Goal: Task Accomplishment & Management: Complete application form

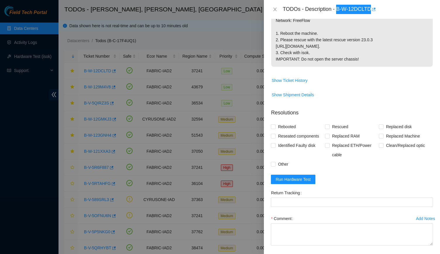
scroll to position [146, 0]
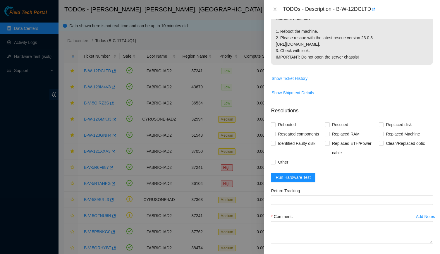
click at [295, 195] on form "Resolutions Rebooted Rescued Replaced disk Reseated components Replaced RAM Rep…" at bounding box center [352, 186] width 162 height 168
click at [295, 180] on span "Run Hardware Test" at bounding box center [292, 177] width 35 height 6
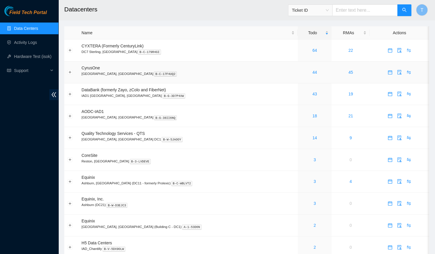
click at [301, 72] on div "44" at bounding box center [314, 72] width 27 height 6
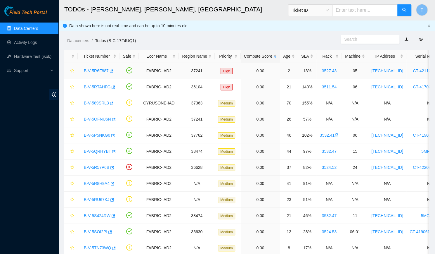
click at [289, 72] on td "2" at bounding box center [289, 71] width 18 height 16
click at [73, 53] on div at bounding box center [71, 56] width 7 height 6
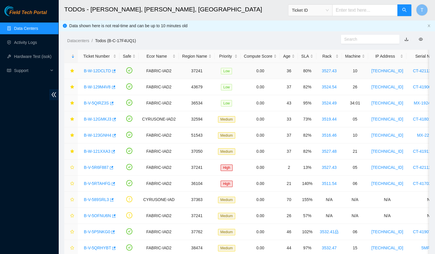
drag, startPoint x: 93, startPoint y: 73, endPoint x: 97, endPoint y: 72, distance: 4.5
click at [97, 72] on div "B-W-12DCLTD" at bounding box center [98, 70] width 35 height 9
click at [97, 72] on link "B-W-12DCLTD" at bounding box center [97, 70] width 27 height 5
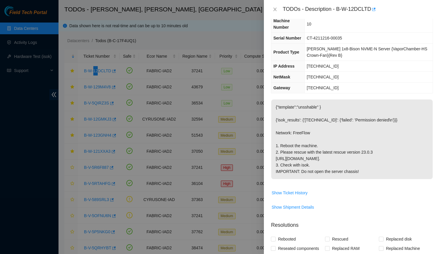
scroll to position [139, 0]
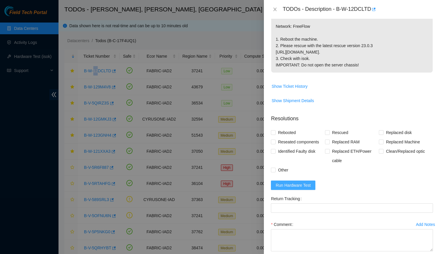
click at [296, 188] on span "Run Hardware Test" at bounding box center [292, 185] width 35 height 6
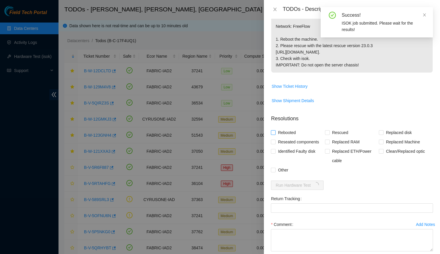
click at [291, 137] on span "Rebooted" at bounding box center [286, 132] width 23 height 9
click at [275, 134] on input "Rebooted" at bounding box center [273, 132] width 4 height 4
checkbox input "true"
click at [338, 137] on span "Rescued" at bounding box center [339, 132] width 21 height 9
click at [329, 134] on input "Rescued" at bounding box center [327, 132] width 4 height 4
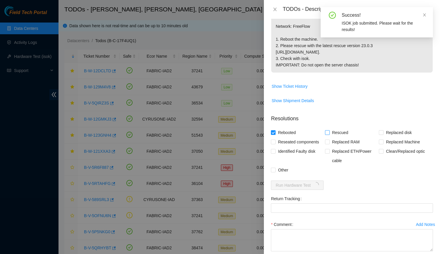
checkbox input "true"
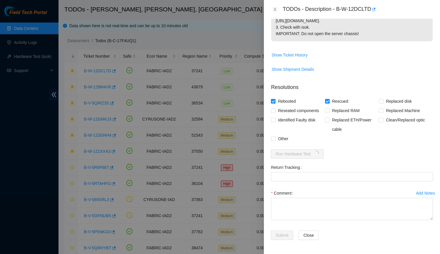
scroll to position [181, 0]
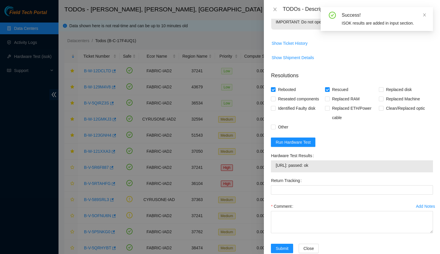
click at [307, 168] on span "23.207.199.173: passed: ok" at bounding box center [351, 165] width 153 height 6
copy span "23.207.199.173: passed: ok"
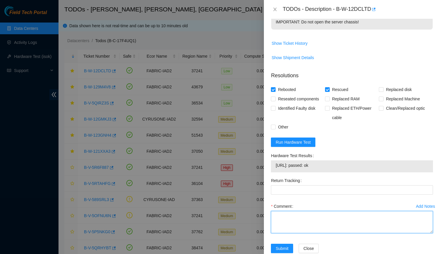
paste textarea "-Verified rack and machine SN -Plugged in laptop to machine -Noticed no Video o…"
click at [288, 225] on textarea "-Verified rack and machine SN -Plugged in laptop to machine -Noticed no Video o…" at bounding box center [352, 222] width 162 height 22
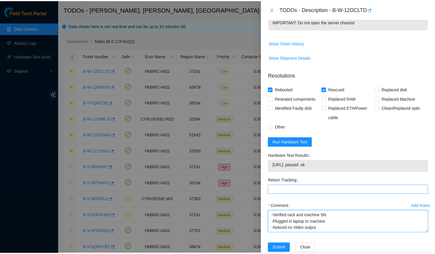
scroll to position [206, 0]
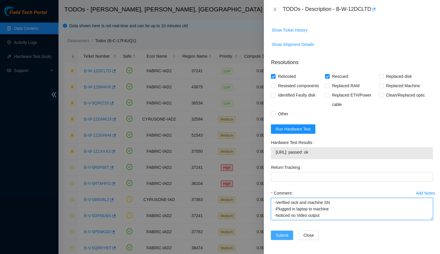
type textarea "-Verified rack and machine SN -Plugged in laptop to machine -Noticed no Video o…"
click at [280, 237] on span "Submit" at bounding box center [281, 235] width 13 height 6
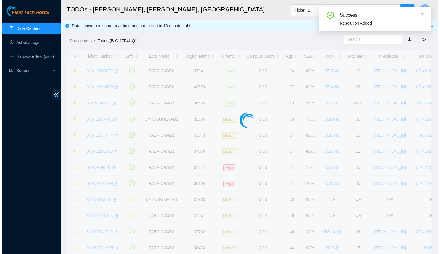
scroll to position [131, 0]
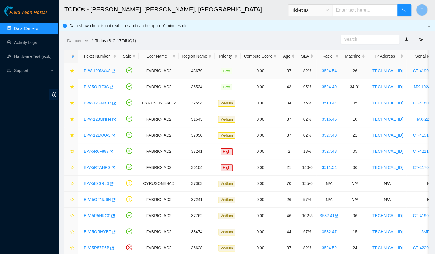
click at [98, 69] on link "B-W-129M4V8" at bounding box center [97, 70] width 27 height 5
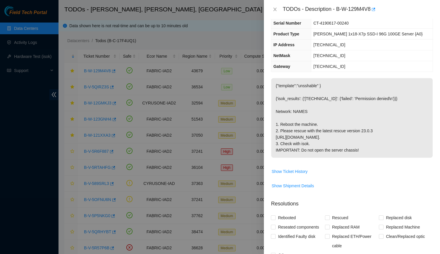
scroll to position [0, 0]
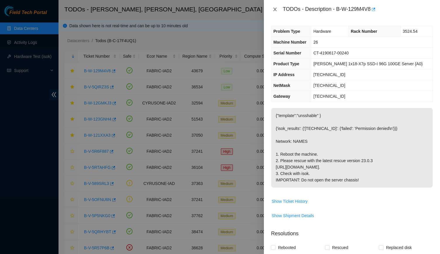
click at [278, 10] on button "Close" at bounding box center [275, 10] width 8 height 6
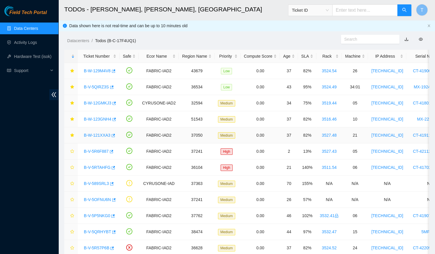
click at [98, 133] on link "B-W-121XXA3" at bounding box center [97, 135] width 27 height 5
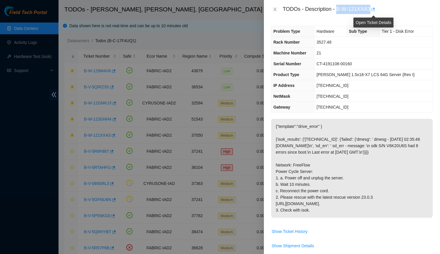
drag, startPoint x: 338, startPoint y: 10, endPoint x: 373, endPoint y: 12, distance: 35.1
click at [373, 12] on div "TODOs - Description - B-W-121XXA3" at bounding box center [357, 9] width 150 height 9
copy div "B-W-121XXA3"
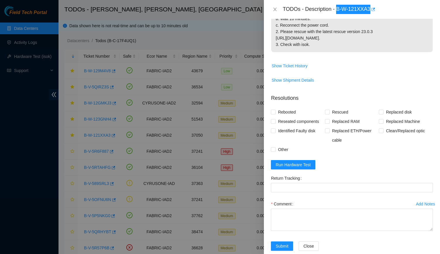
scroll to position [166, 0]
click at [305, 167] on span "Run Hardware Test" at bounding box center [292, 164] width 35 height 6
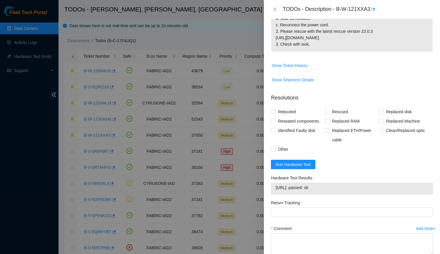
click at [350, 194] on div "23.207.199.150: passed: ok" at bounding box center [352, 188] width 162 height 12
drag, startPoint x: 350, startPoint y: 205, endPoint x: 347, endPoint y: 205, distance: 3.5
click at [347, 194] on div "23.207.199.150: passed: ok" at bounding box center [352, 188] width 162 height 12
copy tbody "23.207.199.150: passed: ok"
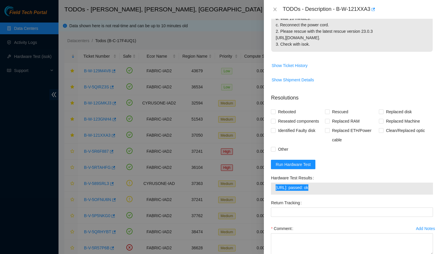
scroll to position [200, 0]
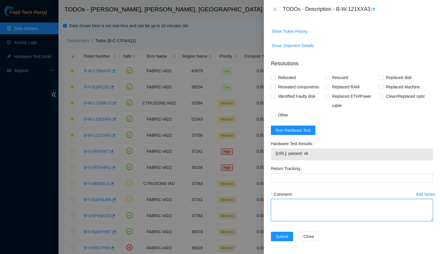
click at [294, 214] on textarea "Comment" at bounding box center [352, 210] width 162 height 22
paste textarea "-Verified rack and machine SN -Powered off the machine -Unplugged the machine a…"
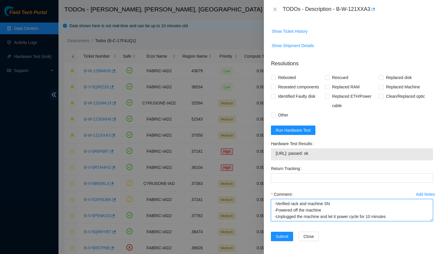
scroll to position [24, 0]
type textarea "-Verified rack and machine SN -Powered off the machine -Unplugged the machine a…"
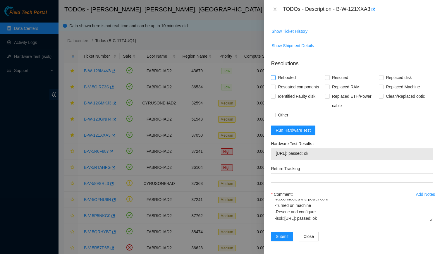
click at [286, 82] on span "Rebooted" at bounding box center [286, 77] width 23 height 9
click at [275, 79] on input "Rebooted" at bounding box center [273, 77] width 4 height 4
checkbox input "true"
click at [338, 82] on span "Rescued" at bounding box center [339, 77] width 21 height 9
click at [329, 79] on input "Rescued" at bounding box center [327, 77] width 4 height 4
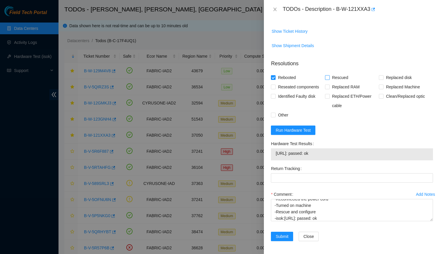
checkbox input "true"
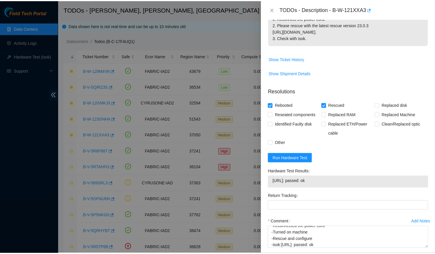
scroll to position [213, 0]
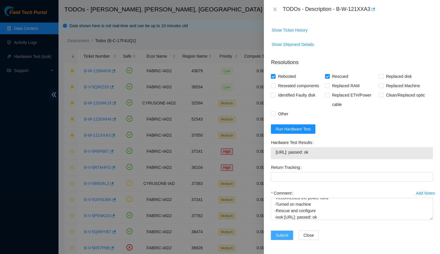
click at [276, 232] on span "Submit" at bounding box center [281, 235] width 13 height 6
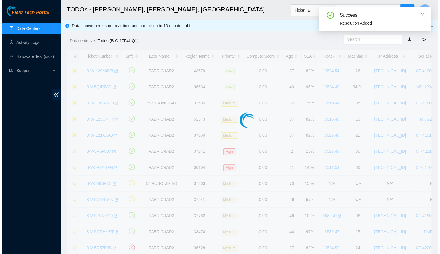
scroll to position [131, 0]
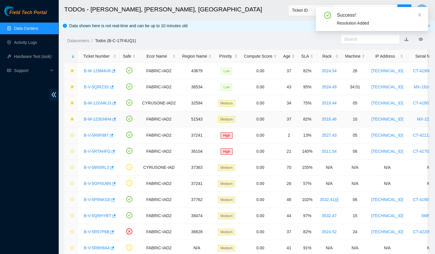
click at [93, 117] on link "B-W-123GNH4" at bounding box center [97, 119] width 27 height 5
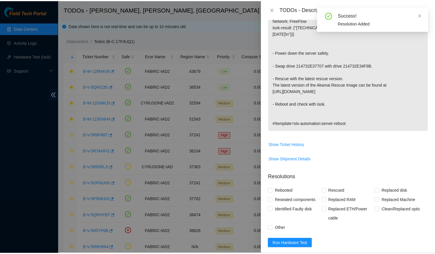
scroll to position [104, 0]
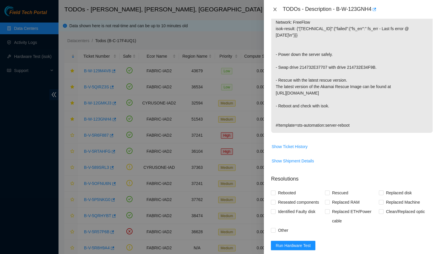
click at [274, 10] on icon "close" at bounding box center [274, 10] width 3 height 4
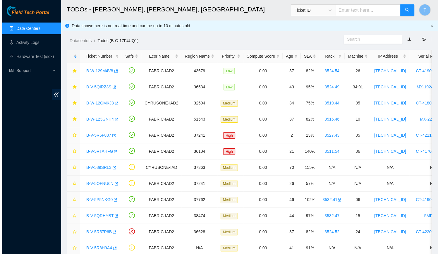
scroll to position [113, 0]
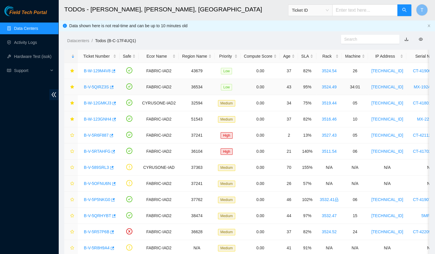
click at [92, 87] on link "B-V-5QIRZ3S" at bounding box center [96, 86] width 25 height 5
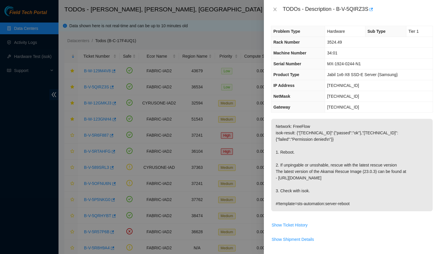
scroll to position [169, 0]
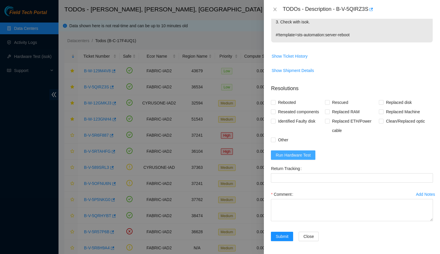
click at [305, 152] on span "Run Hardware Test" at bounding box center [292, 155] width 35 height 6
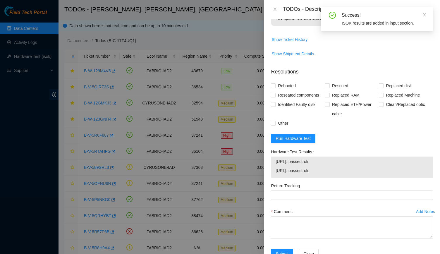
scroll to position [186, 0]
click at [304, 171] on span "23.32.17.71: passed: ok" at bounding box center [351, 170] width 153 height 6
copy span "23.32.17.71: passed: ok"
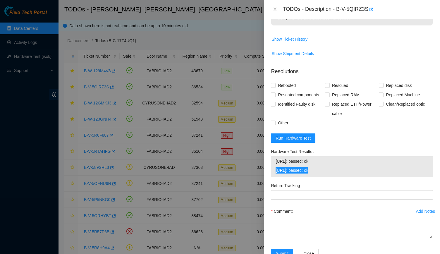
scroll to position [0, 0]
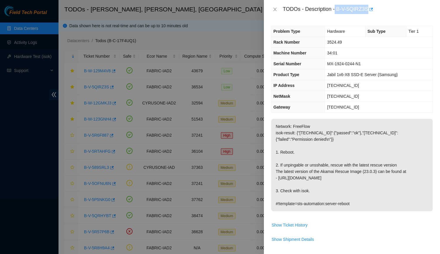
drag, startPoint x: 335, startPoint y: 9, endPoint x: 367, endPoint y: 8, distance: 31.9
click at [367, 8] on div "TODOs - Description - B-V-5QIRZ3S" at bounding box center [357, 9] width 150 height 9
copy div "B-V-5QIRZ3S"
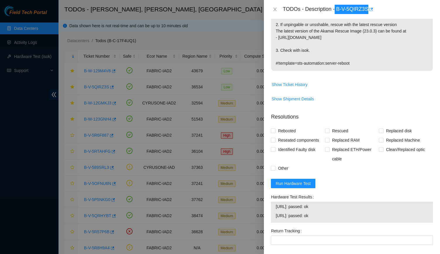
scroll to position [145, 0]
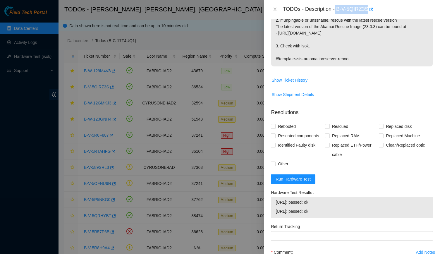
drag, startPoint x: 333, startPoint y: 207, endPoint x: 274, endPoint y: 213, distance: 58.4
click at [274, 213] on div "23.32.17.70: passed: ok 23.32.17.71: passed: ok" at bounding box center [352, 207] width 162 height 21
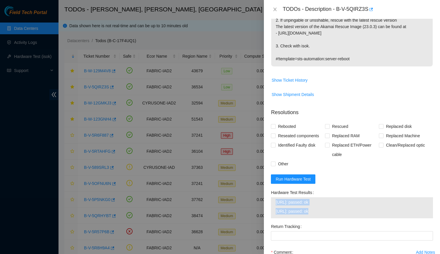
click at [279, 211] on span "23.32.17.71: passed: ok" at bounding box center [351, 211] width 153 height 6
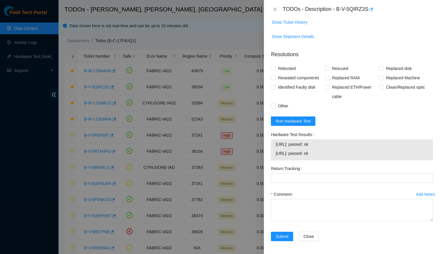
click at [307, 197] on div "Comment" at bounding box center [352, 193] width 162 height 9
paste textarea "-Verified rack and machine SN -Rebooted machine -Rescue and configure -isok:23.…"
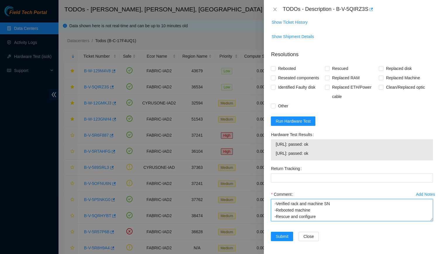
click at [307, 203] on textarea "-Verified rack and machine SN -Rebooted machine -Rescue and configure -isok:23.…" at bounding box center [352, 210] width 162 height 22
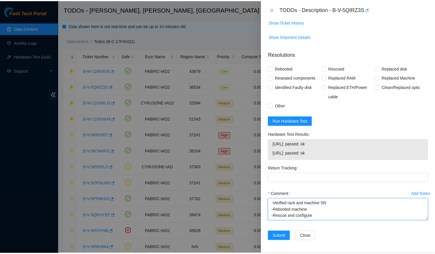
scroll to position [11, 0]
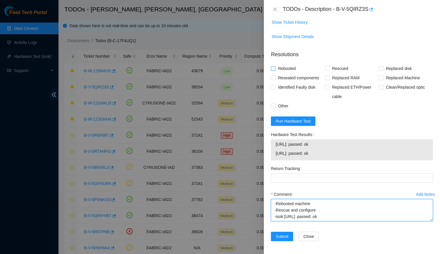
type textarea "-Verified rack and machine SN -Rebooted machine -Rescue and configure -isok:23.…"
click at [281, 64] on span "Rebooted" at bounding box center [286, 68] width 23 height 9
click at [275, 66] on input "Rebooted" at bounding box center [273, 68] width 4 height 4
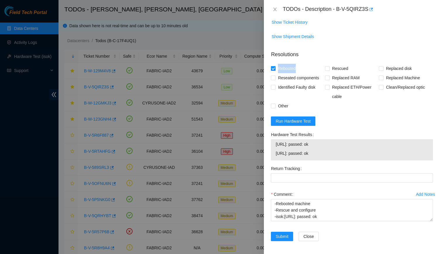
click at [281, 64] on span "Rebooted" at bounding box center [286, 68] width 23 height 9
click at [275, 66] on input "Rebooted" at bounding box center [273, 68] width 4 height 4
checkbox input "false"
click at [331, 64] on span "Rescued" at bounding box center [339, 68] width 21 height 9
click at [329, 66] on input "Rescued" at bounding box center [327, 68] width 4 height 4
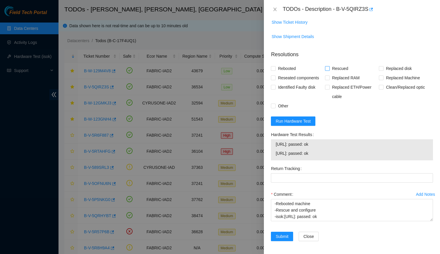
checkbox input "true"
click at [275, 68] on span at bounding box center [273, 68] width 5 height 5
click at [275, 68] on input "Rebooted" at bounding box center [273, 68] width 4 height 4
checkbox input "true"
click at [279, 233] on span "Submit" at bounding box center [281, 236] width 13 height 6
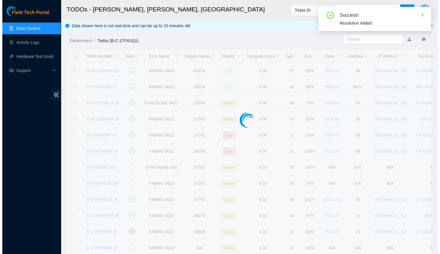
scroll to position [127, 0]
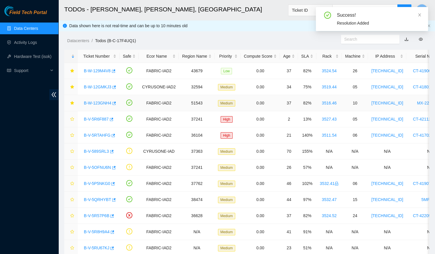
click at [92, 101] on link "B-W-123GNH4" at bounding box center [97, 103] width 27 height 5
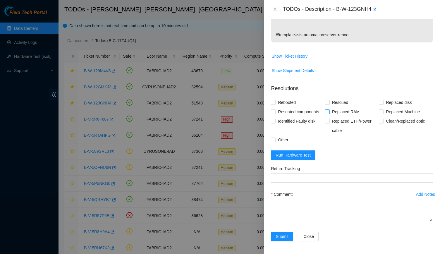
scroll to position [0, 0]
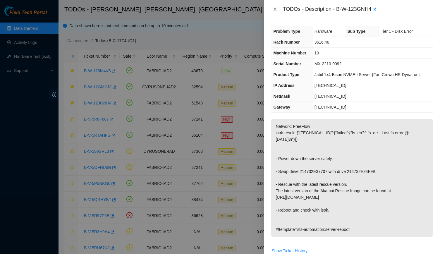
click at [274, 8] on icon "close" at bounding box center [274, 10] width 3 height 4
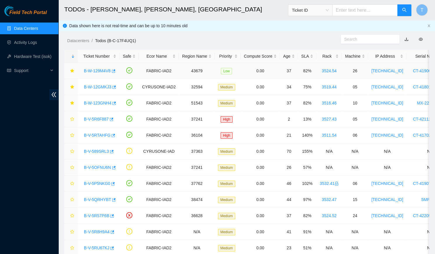
click at [94, 69] on link "B-W-129M4V8" at bounding box center [97, 70] width 27 height 5
